Goal: Task Accomplishment & Management: Complete application form

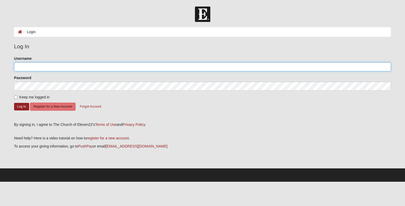
click at [26, 67] on input "Username" at bounding box center [202, 66] width 377 height 9
type input "widergrenj"
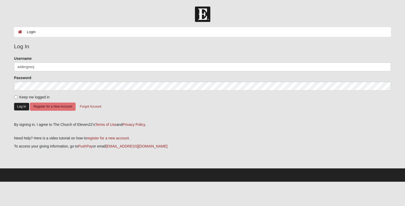
click at [22, 105] on button "Log In" at bounding box center [21, 107] width 15 height 8
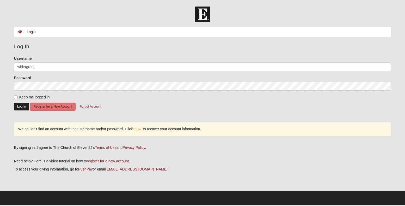
click at [23, 104] on button "Log In" at bounding box center [21, 107] width 15 height 8
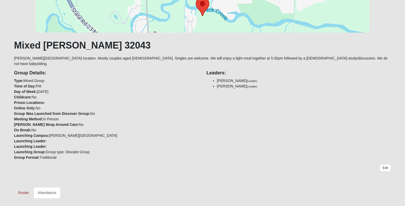
scroll to position [62, 0]
click at [23, 187] on link "Roster" at bounding box center [23, 192] width 19 height 11
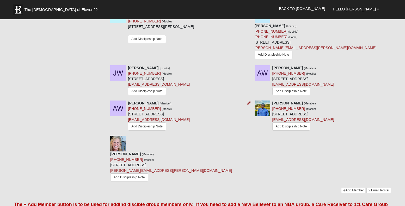
scroll to position [517, 0]
click at [356, 187] on link "Add Member" at bounding box center [353, 189] width 24 height 5
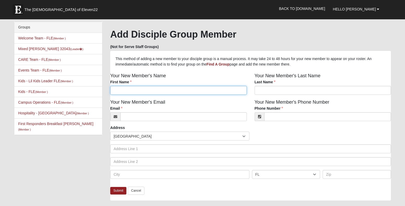
click at [127, 89] on input "First Name" at bounding box center [178, 90] width 137 height 9
type input "[PERSON_NAME]"
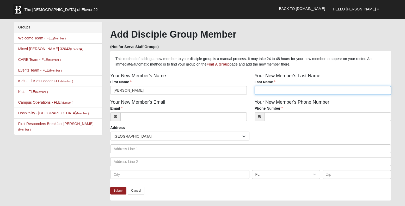
click at [263, 89] on input "Last Name" at bounding box center [323, 90] width 137 height 9
type input "Nones"
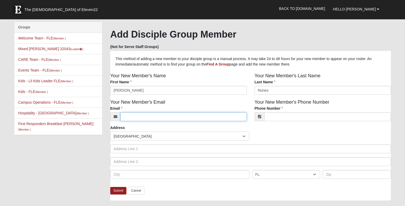
click at [136, 114] on input "Email" at bounding box center [183, 116] width 126 height 9
type input "[EMAIL_ADDRESS][DOMAIN_NAME]"
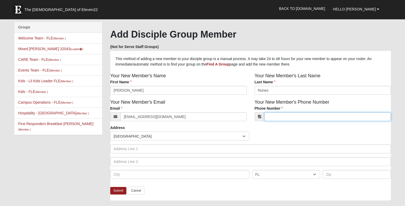
click at [275, 117] on input "Phone Number" at bounding box center [327, 116] width 127 height 9
type input "9"
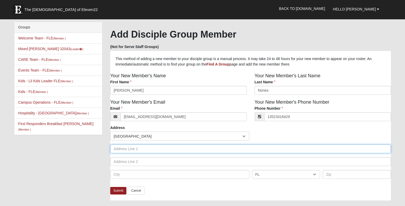
type input "[PHONE_NUMBER]"
click at [148, 151] on input "text" at bounding box center [250, 148] width 281 height 9
type input "[STREET_ADDRESS][PERSON_NAME]"
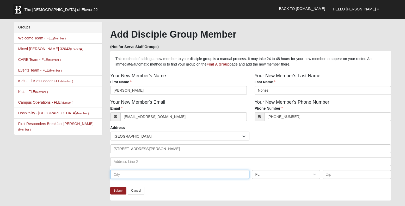
click at [126, 174] on input "text" at bounding box center [179, 174] width 139 height 9
type input "[GEOGRAPHIC_DATA]"
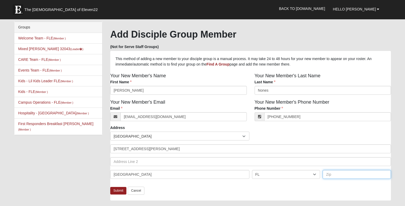
click at [344, 174] on input "text" at bounding box center [357, 174] width 68 height 9
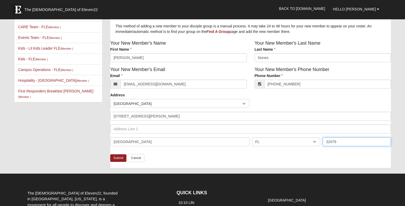
scroll to position [44, 0]
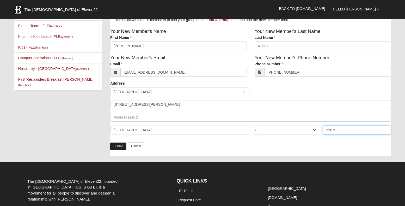
type input "32079"
click at [114, 148] on link "Submit" at bounding box center [118, 146] width 16 height 8
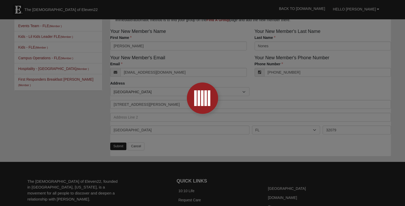
scroll to position [34, 0]
